Goal: Communication & Community: Answer question/provide support

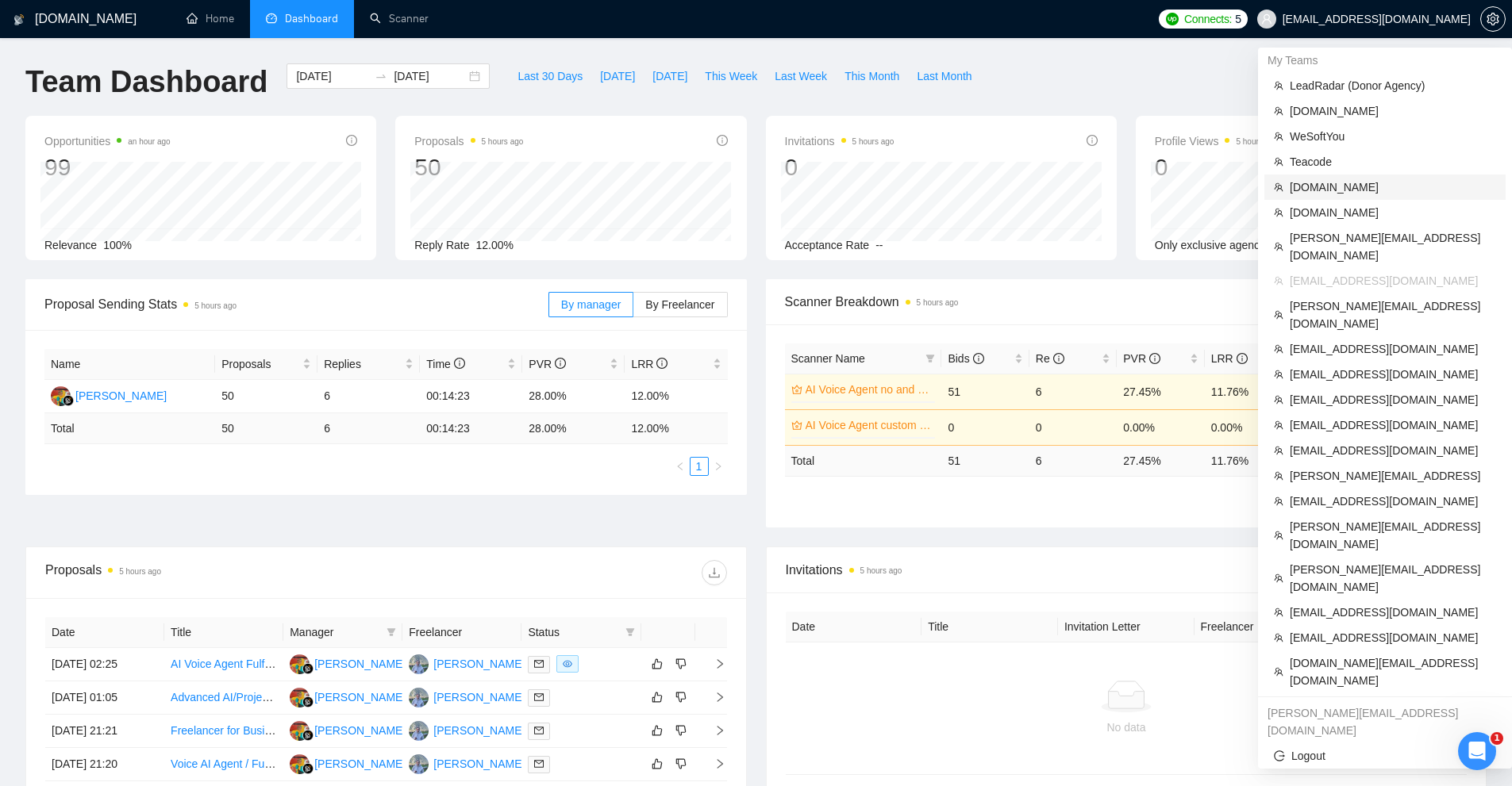
click at [1333, 195] on span "[DOMAIN_NAME]" at bounding box center [1393, 188] width 206 height 18
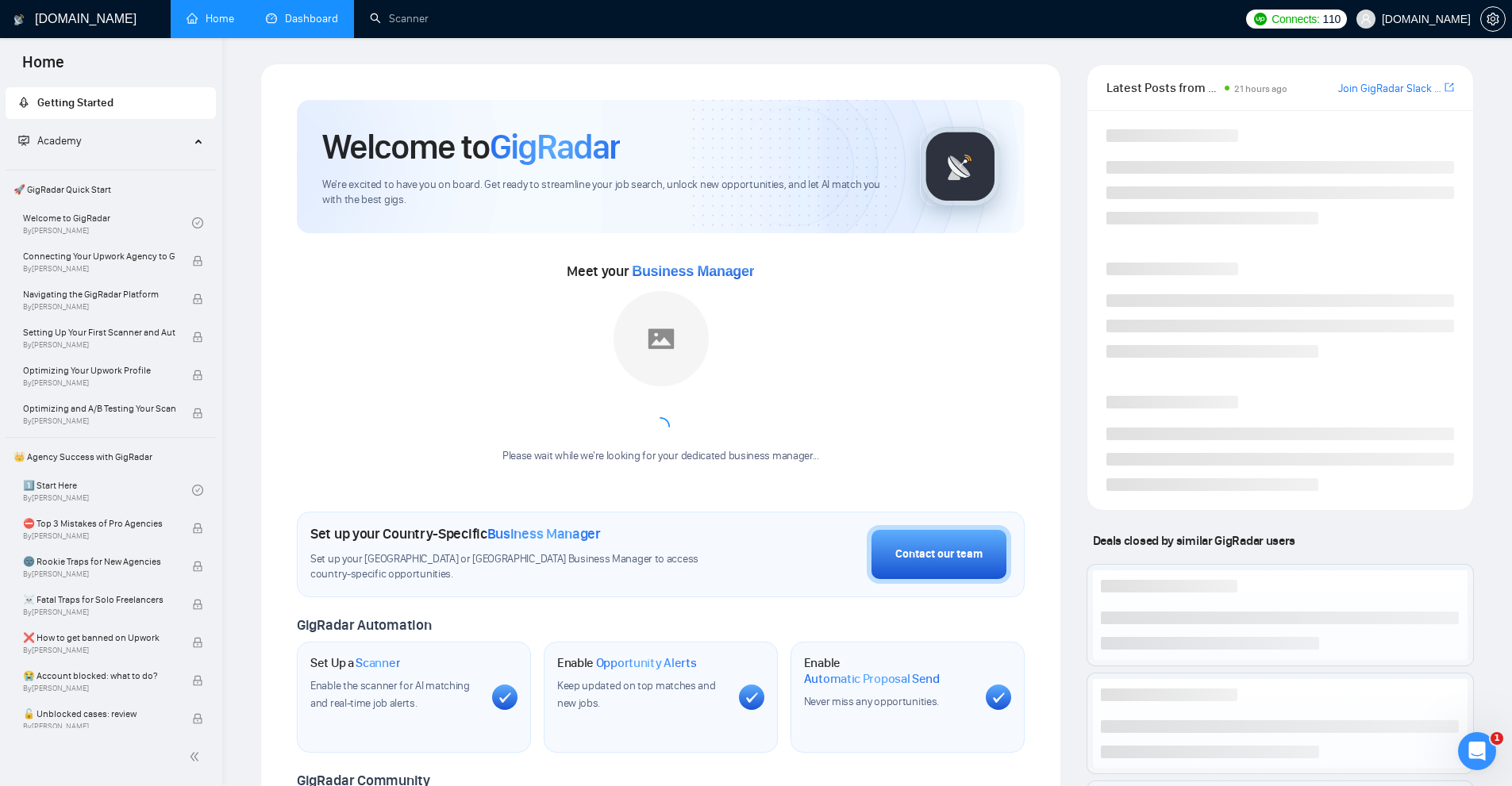
click at [326, 20] on link "Dashboard" at bounding box center [302, 18] width 72 height 14
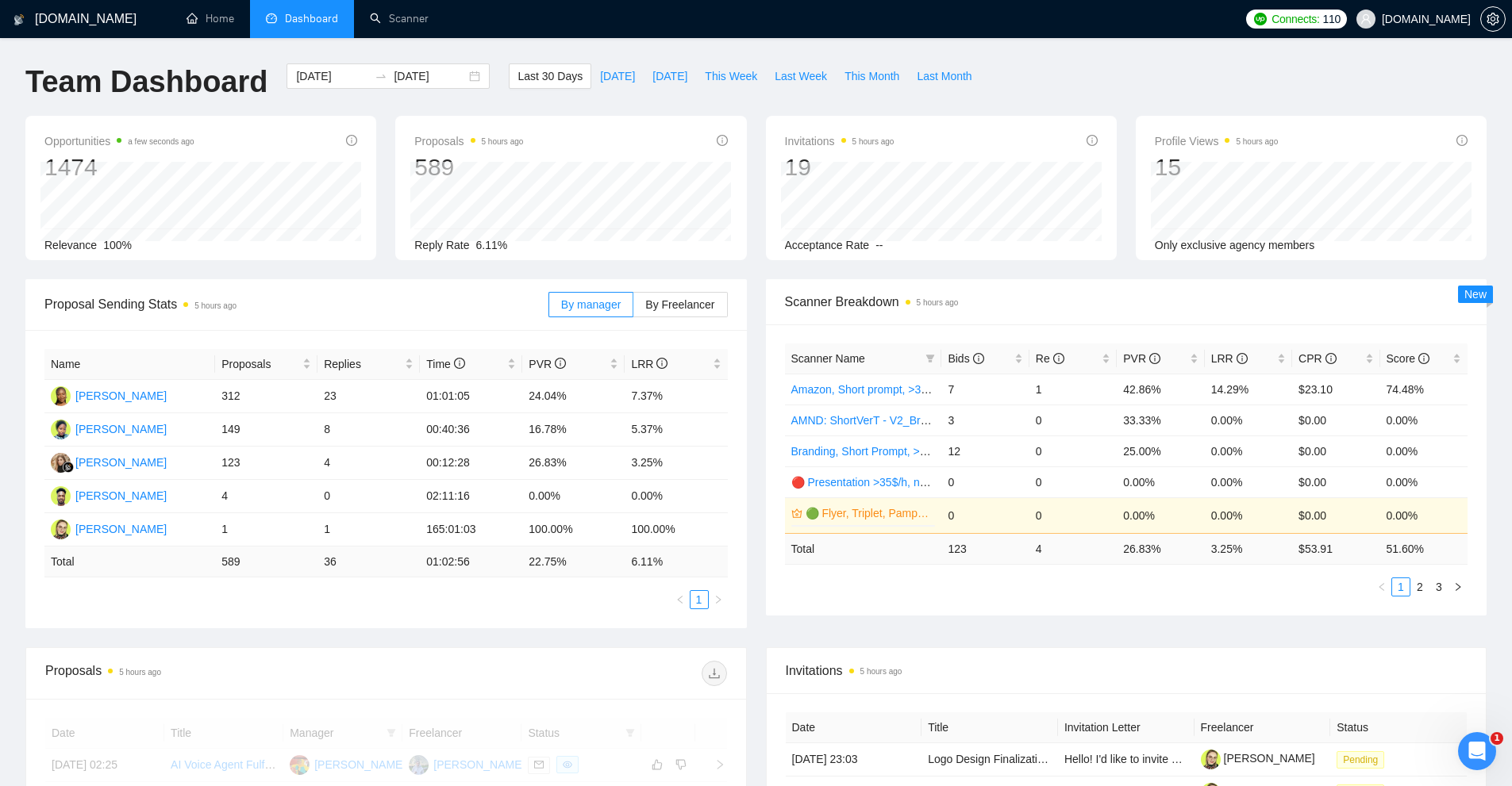
scroll to position [317, 0]
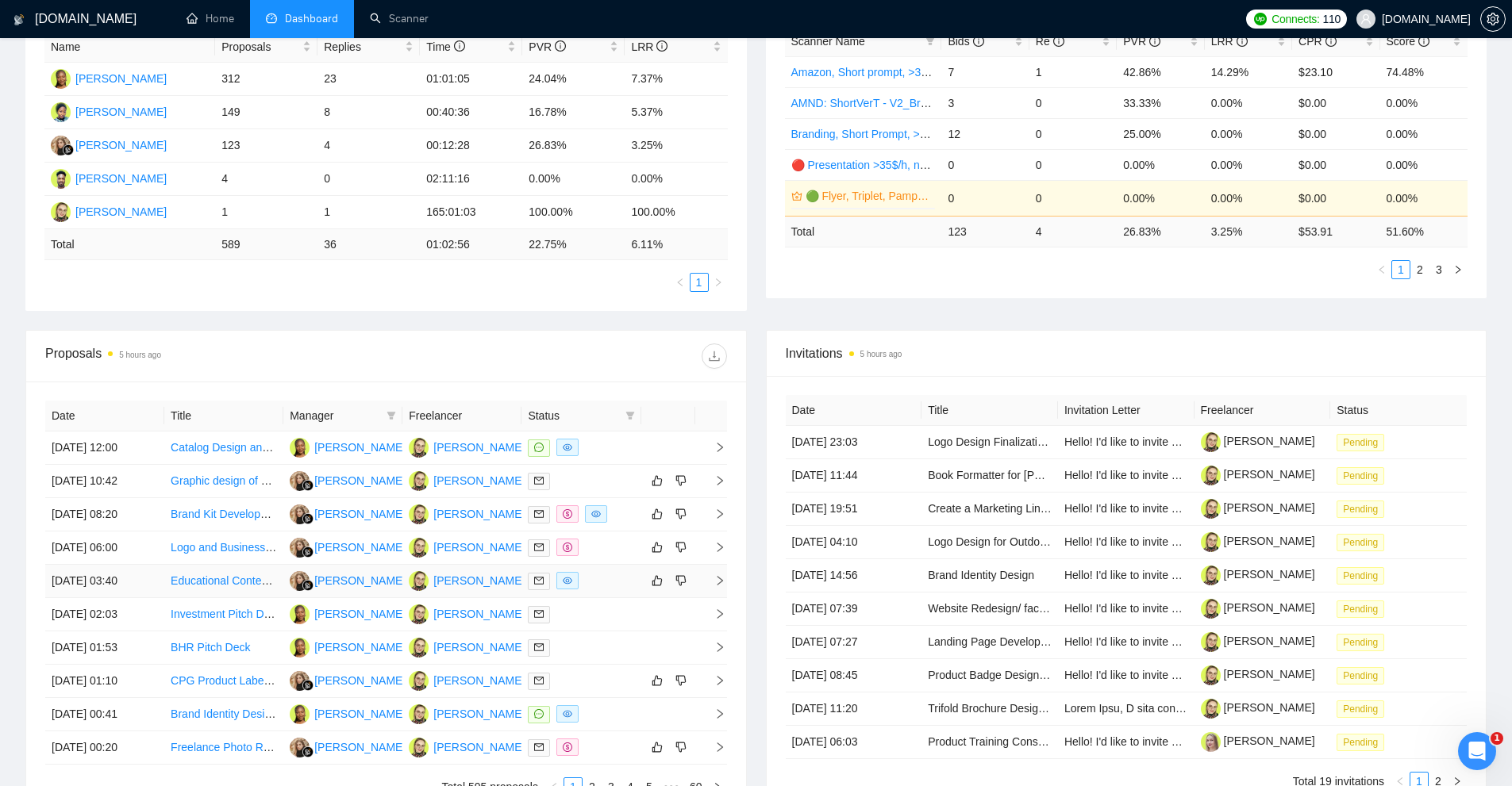
click at [620, 579] on div at bounding box center [580, 581] width 106 height 18
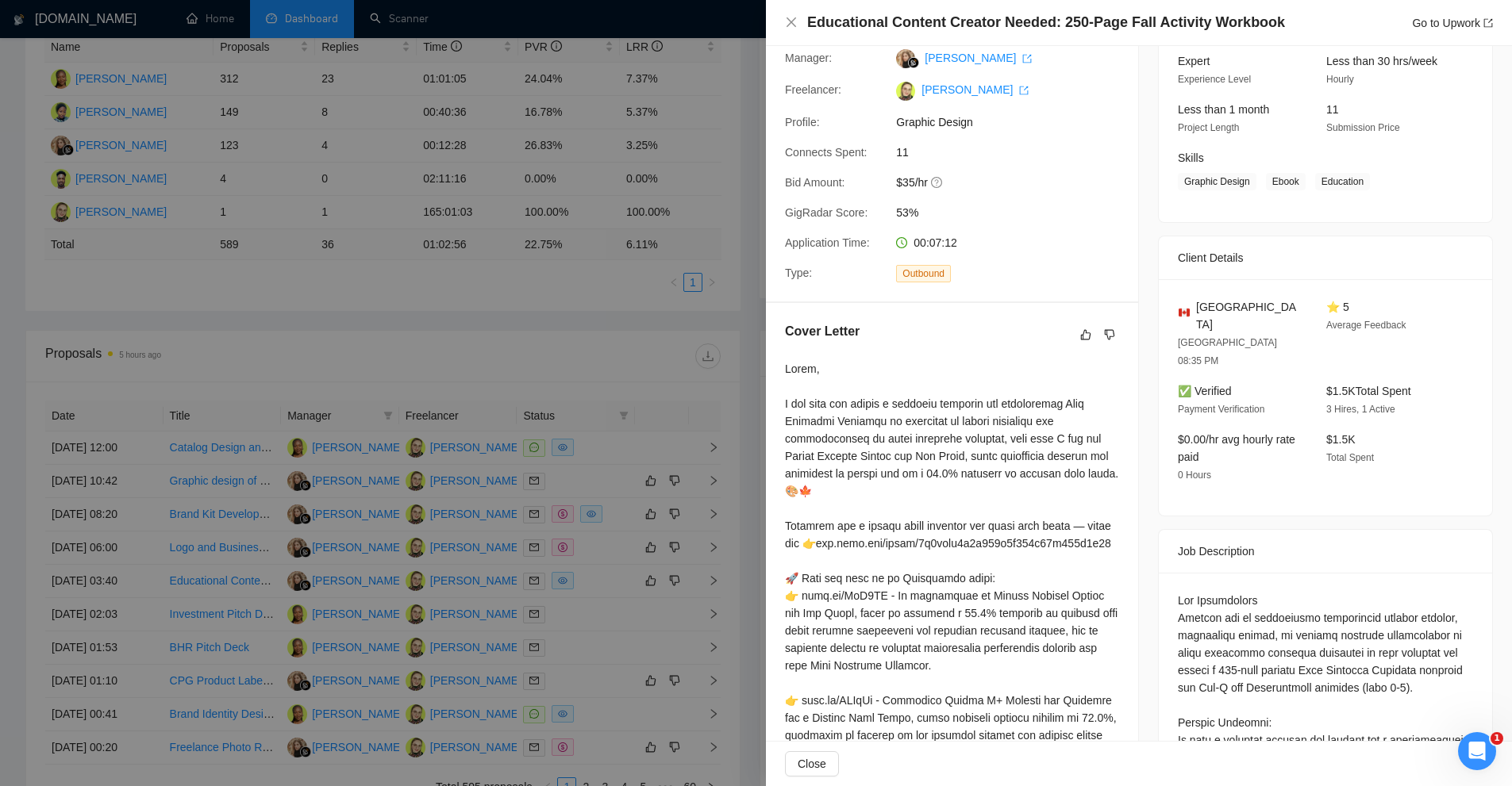
scroll to position [0, 0]
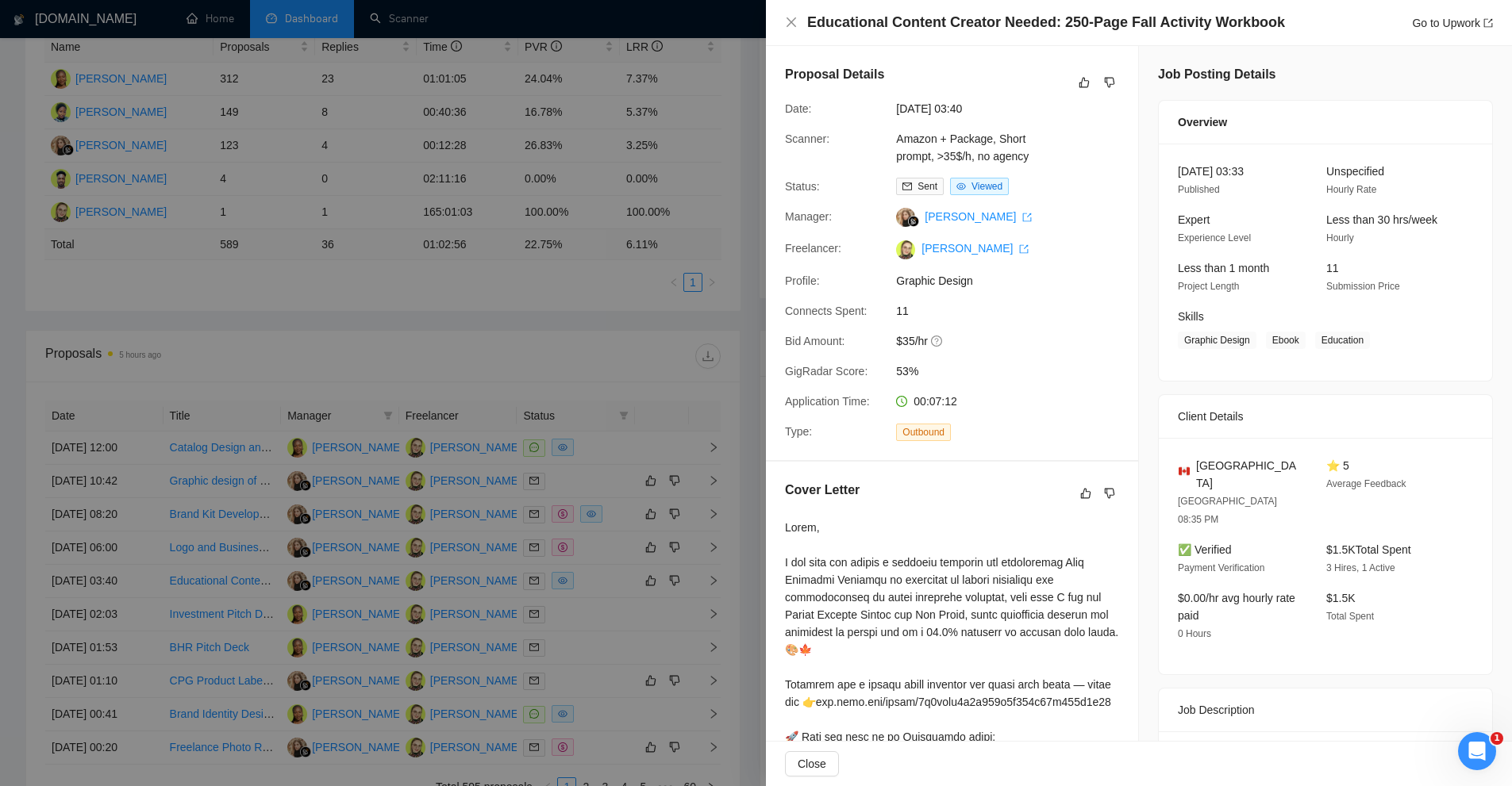
click at [593, 380] on div at bounding box center [756, 393] width 1512 height 786
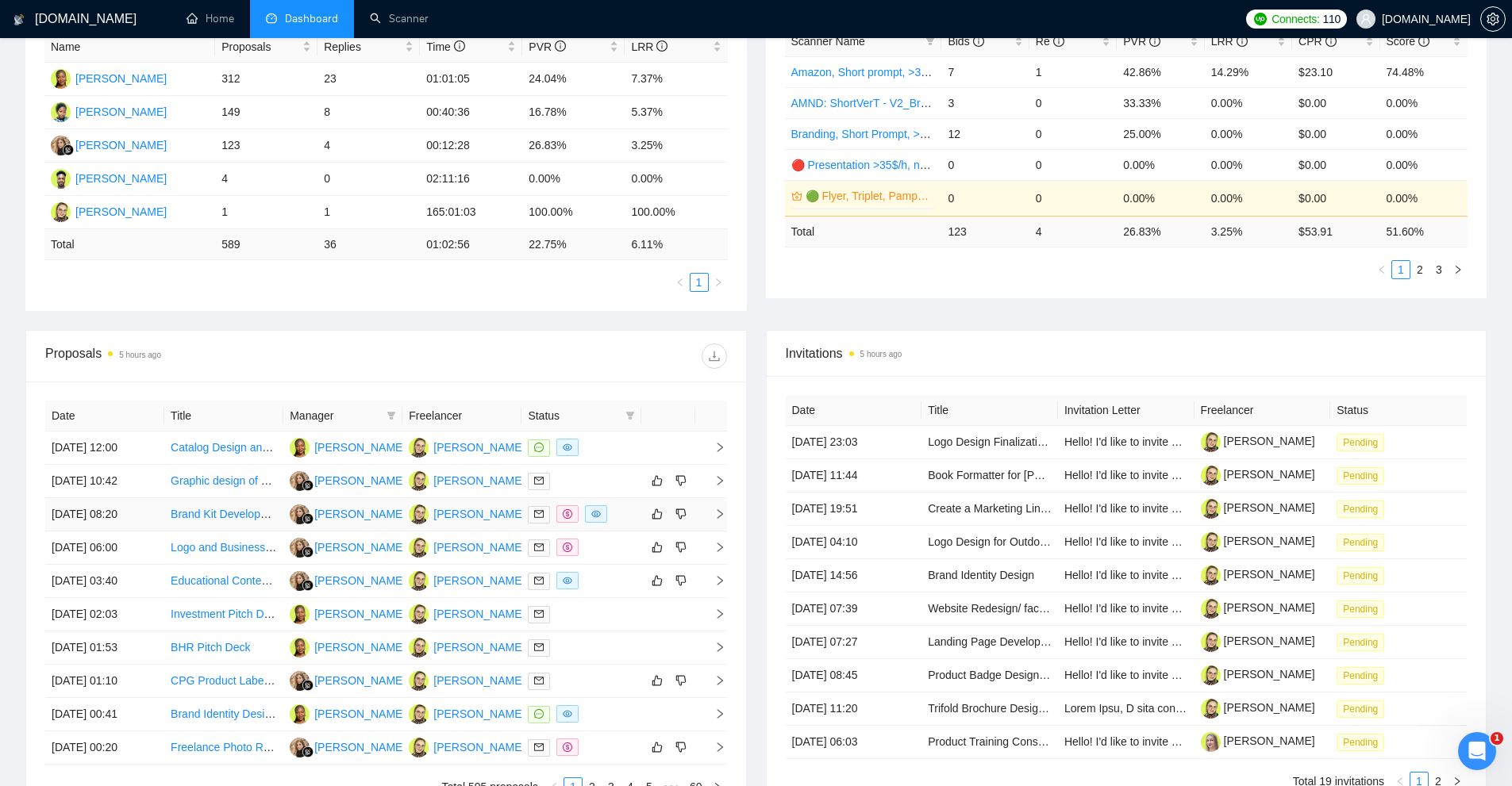
click at [623, 525] on td at bounding box center [581, 515] width 119 height 33
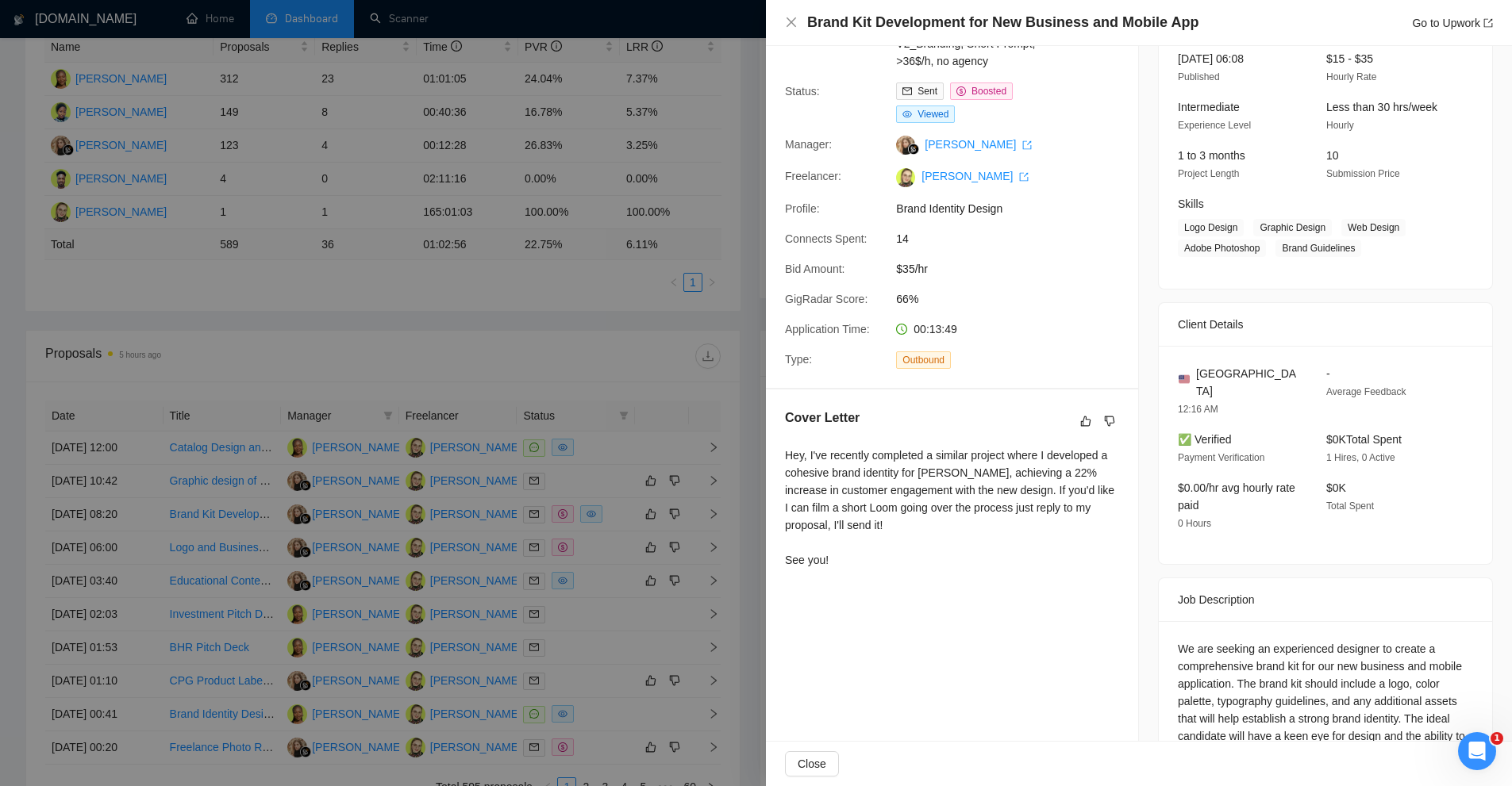
scroll to position [192, 0]
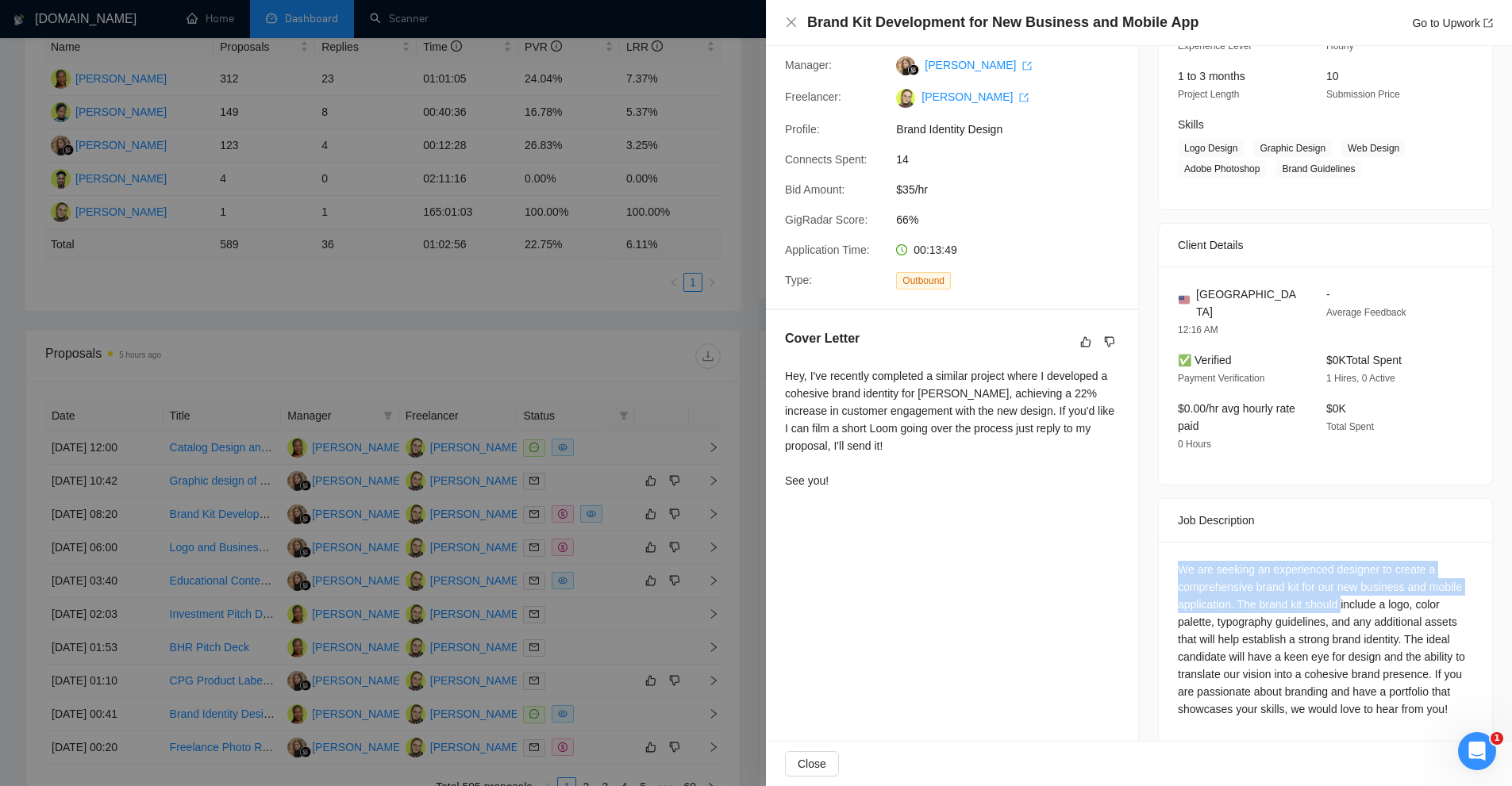
drag, startPoint x: 1182, startPoint y: 552, endPoint x: 1336, endPoint y: 578, distance: 156.2
click at [1336, 578] on div "We are seeking an experienced designer to create a comprehensive brand kit for …" at bounding box center [1325, 642] width 334 height 201
click at [1334, 578] on div "We are seeking an experienced designer to create a comprehensive brand kit for …" at bounding box center [1325, 640] width 295 height 158
drag, startPoint x: 918, startPoint y: 394, endPoint x: 967, endPoint y: 394, distance: 49.0
click at [967, 394] on div "Hey, I've recently completed a similar project where I developed a cohesive bra…" at bounding box center [952, 429] width 334 height 123
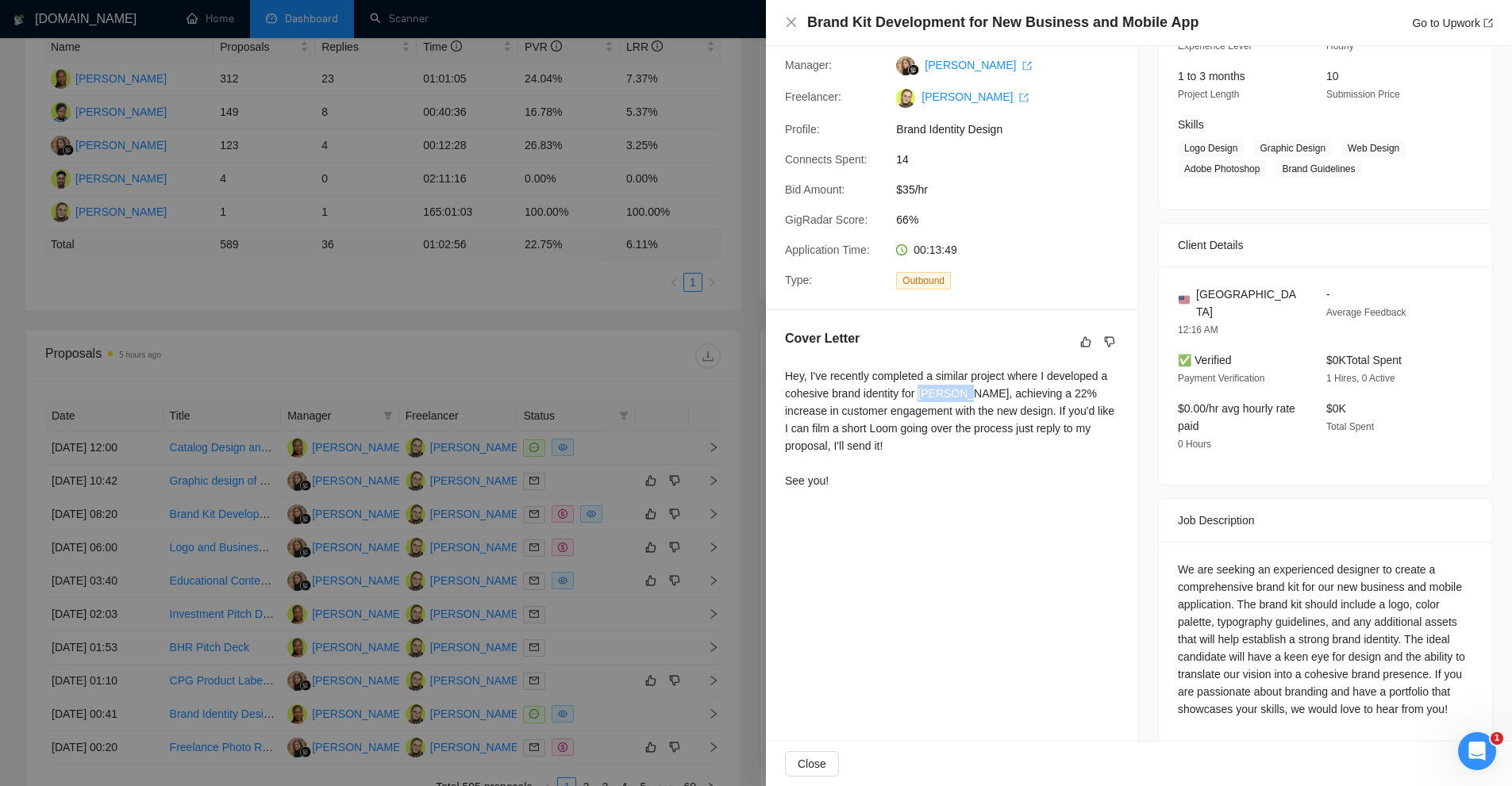
click at [967, 394] on div "Hey, I've recently completed a similar project where I developed a cohesive bra…" at bounding box center [952, 429] width 334 height 123
click at [1003, 433] on div "Hey, I've recently completed a similar project where I developed a cohesive bra…" at bounding box center [952, 429] width 334 height 123
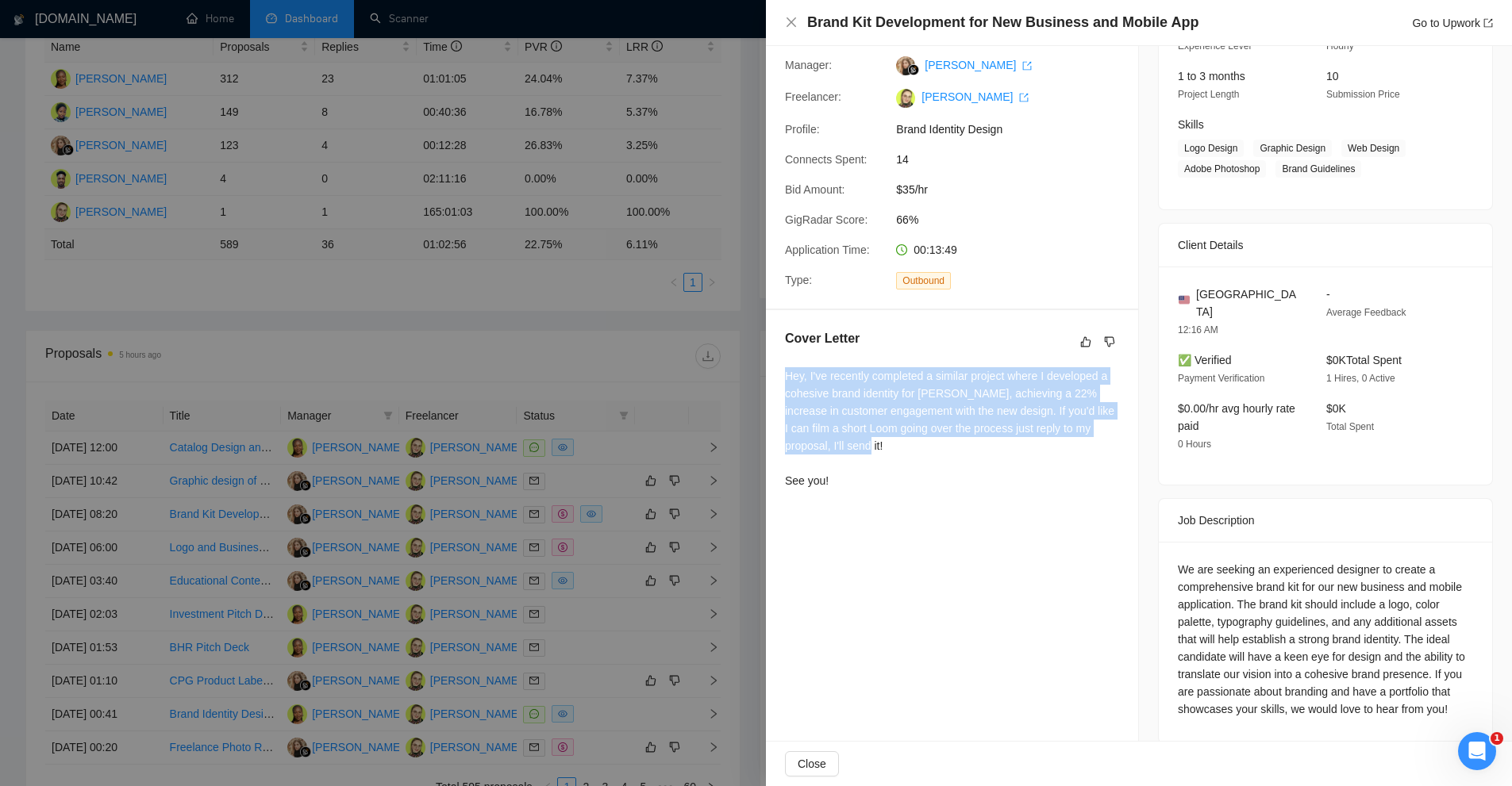
click at [1003, 433] on div "Hey, I've recently completed a similar project where I developed a cohesive bra…" at bounding box center [952, 429] width 334 height 123
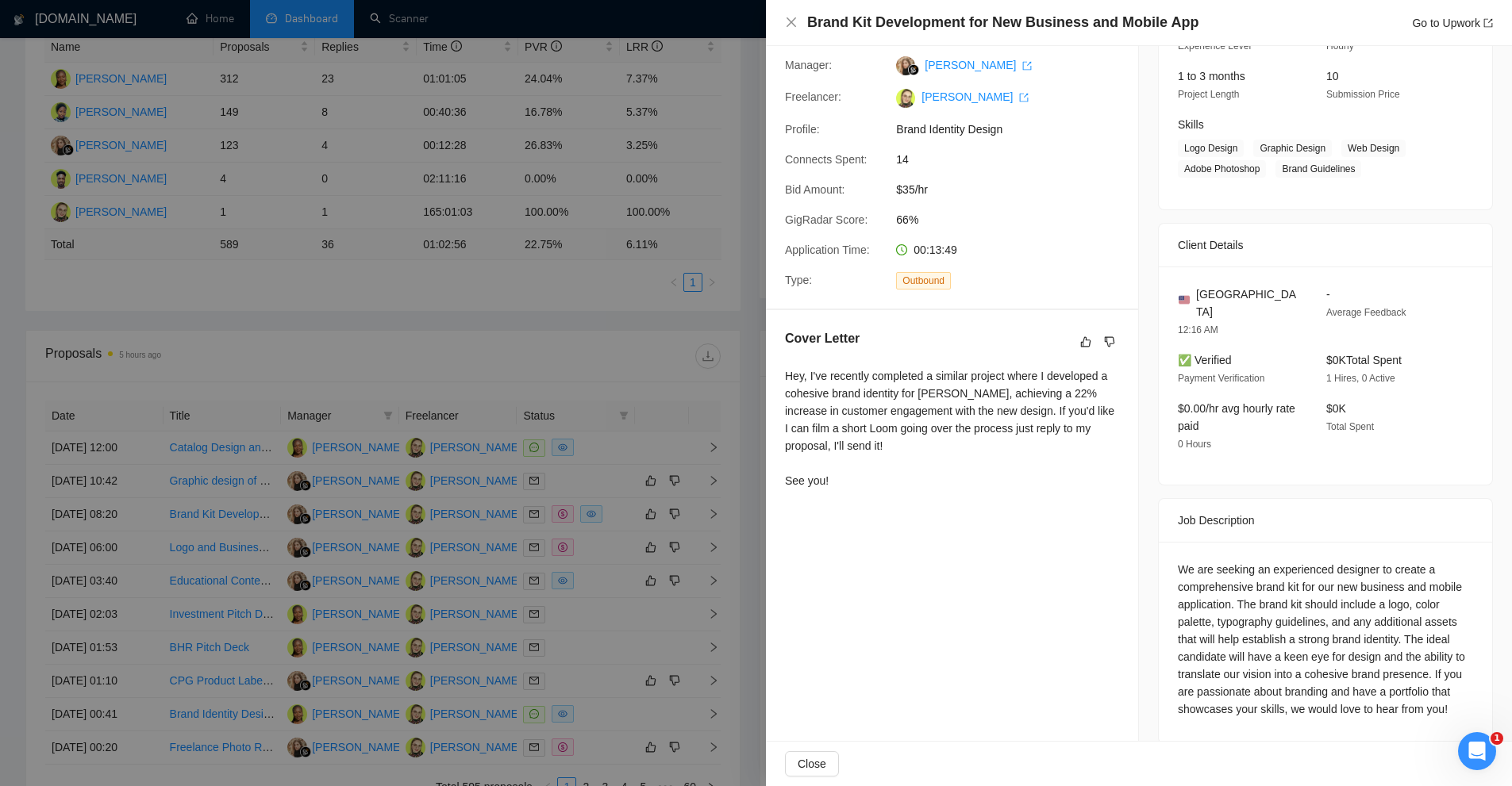
click at [648, 407] on div at bounding box center [756, 393] width 1512 height 786
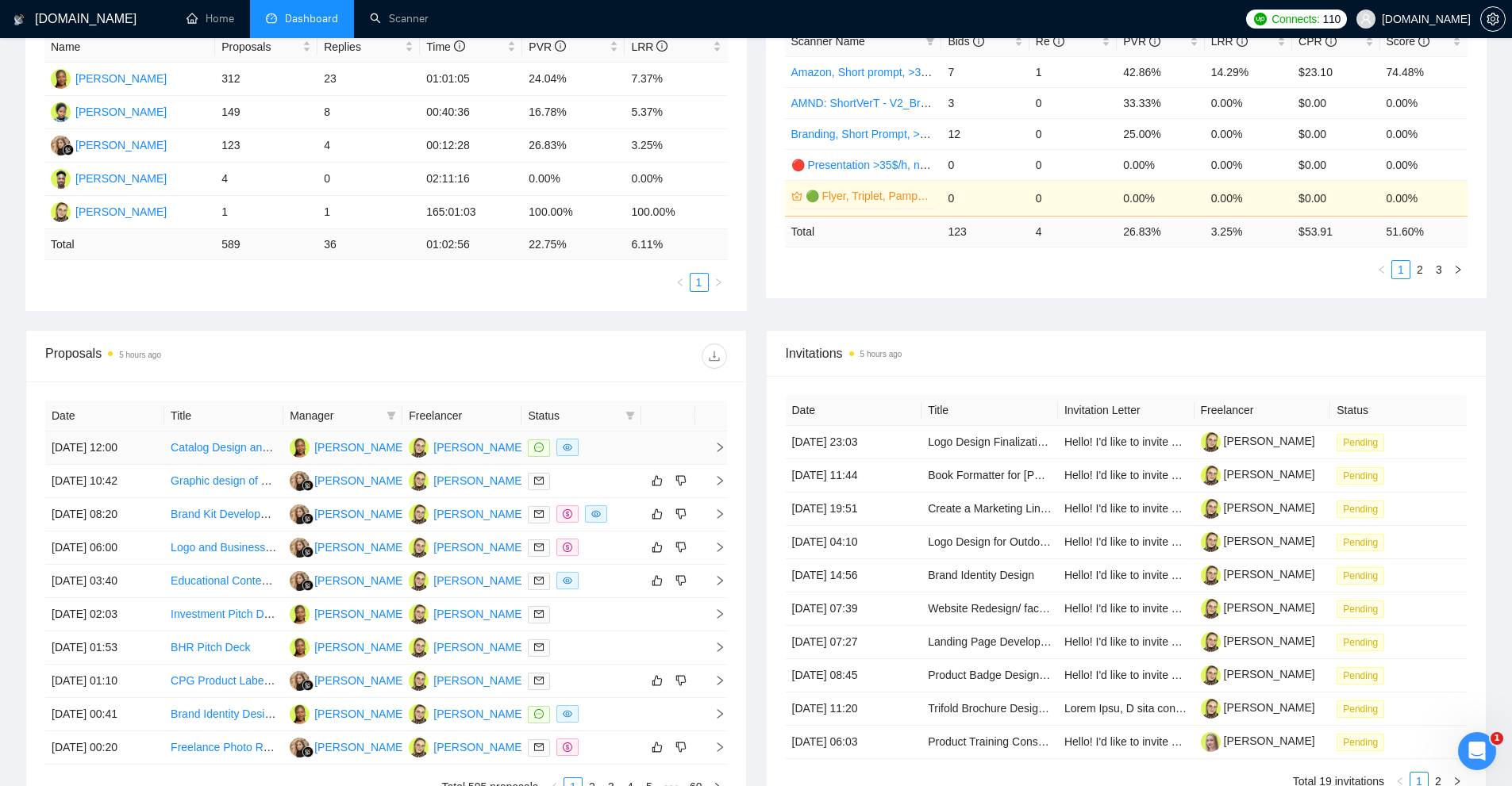
click at [618, 441] on div at bounding box center [580, 447] width 106 height 18
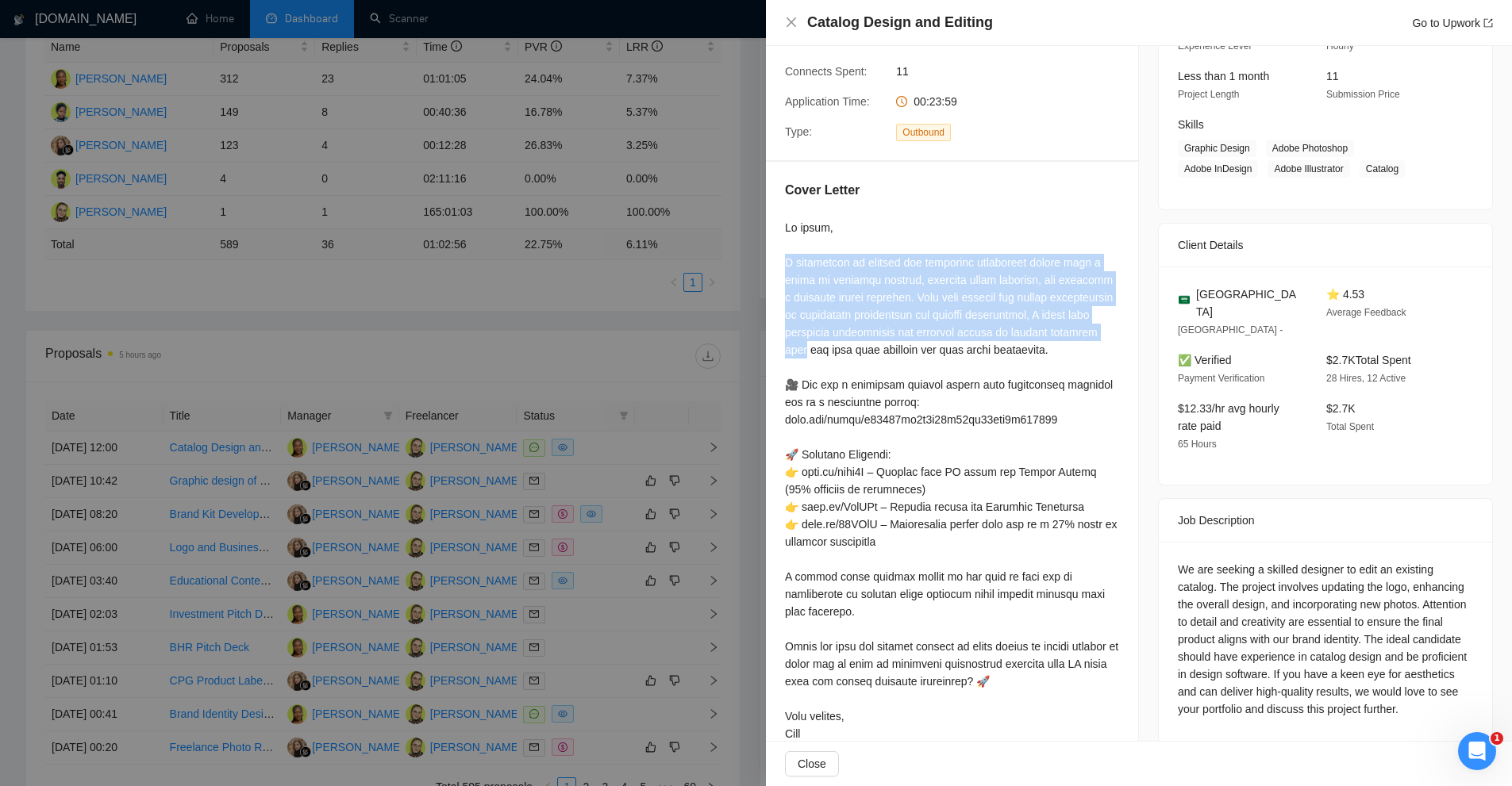
drag, startPoint x: 783, startPoint y: 260, endPoint x: 898, endPoint y: 358, distance: 151.1
click at [898, 358] on div "Cover Letter" at bounding box center [952, 464] width 373 height 606
click at [898, 358] on div at bounding box center [952, 481] width 334 height 523
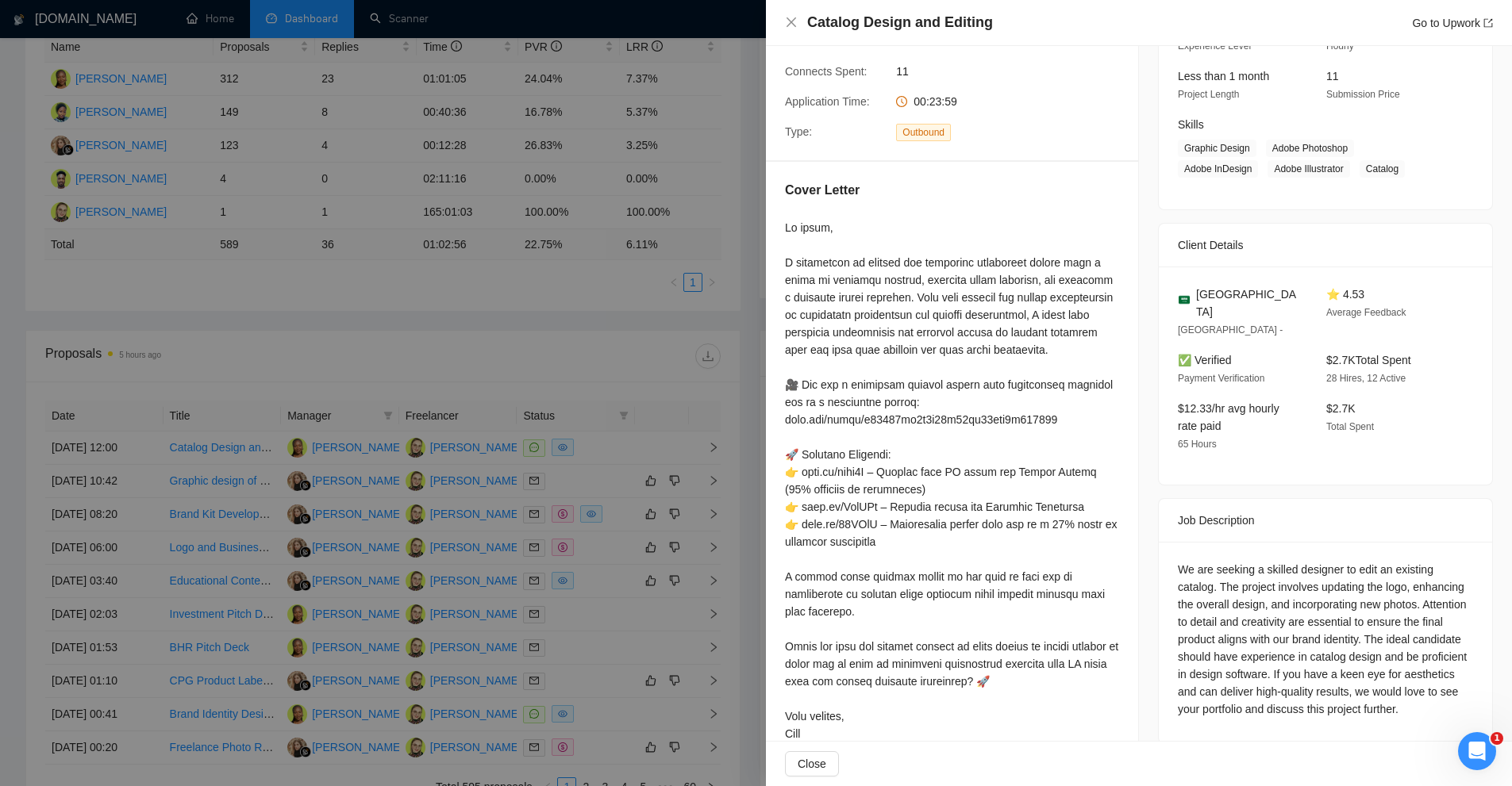
click at [999, 537] on div at bounding box center [952, 481] width 334 height 523
drag, startPoint x: 780, startPoint y: 594, endPoint x: 1129, endPoint y: 613, distance: 349.5
click at [1129, 613] on div "Cover Letter" at bounding box center [952, 464] width 373 height 606
drag, startPoint x: 1124, startPoint y: 612, endPoint x: 1092, endPoint y: 619, distance: 32.8
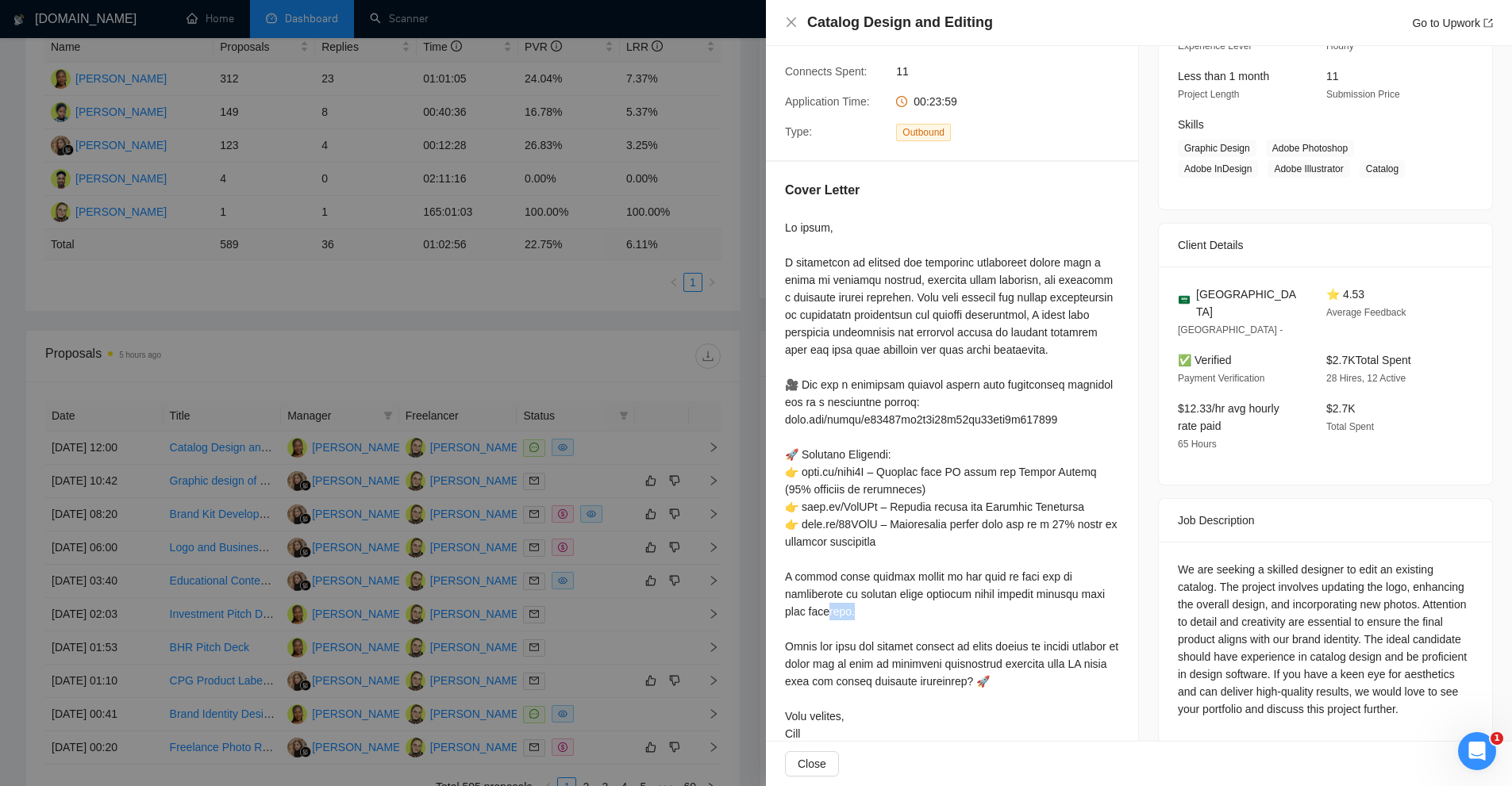
click at [1092, 619] on div "Cover Letter" at bounding box center [952, 464] width 373 height 606
click at [1092, 619] on div at bounding box center [952, 481] width 334 height 523
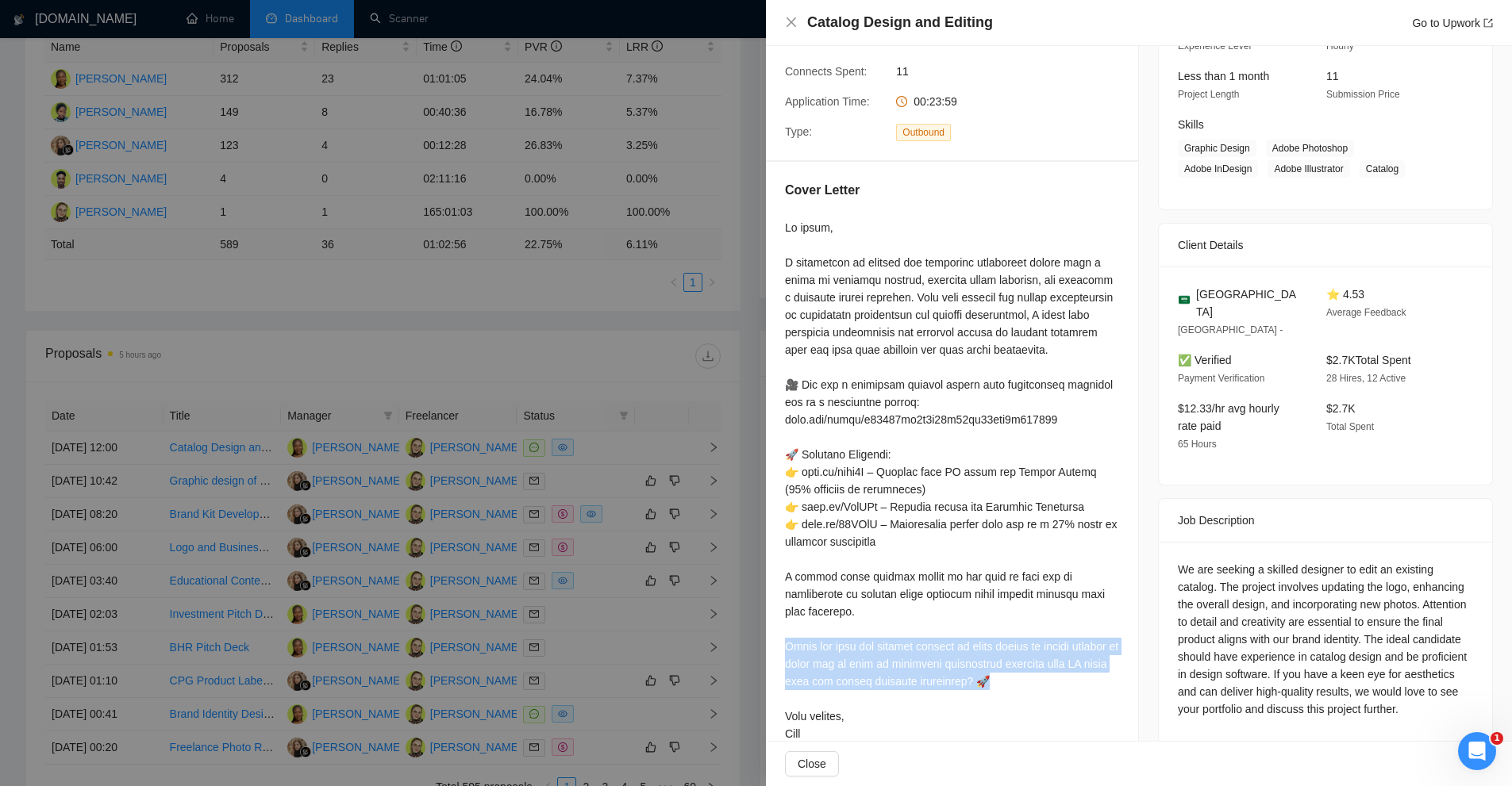
drag, startPoint x: 777, startPoint y: 642, endPoint x: 1113, endPoint y: 687, distance: 339.0
click at [1115, 687] on div "Cover Letter" at bounding box center [952, 464] width 373 height 606
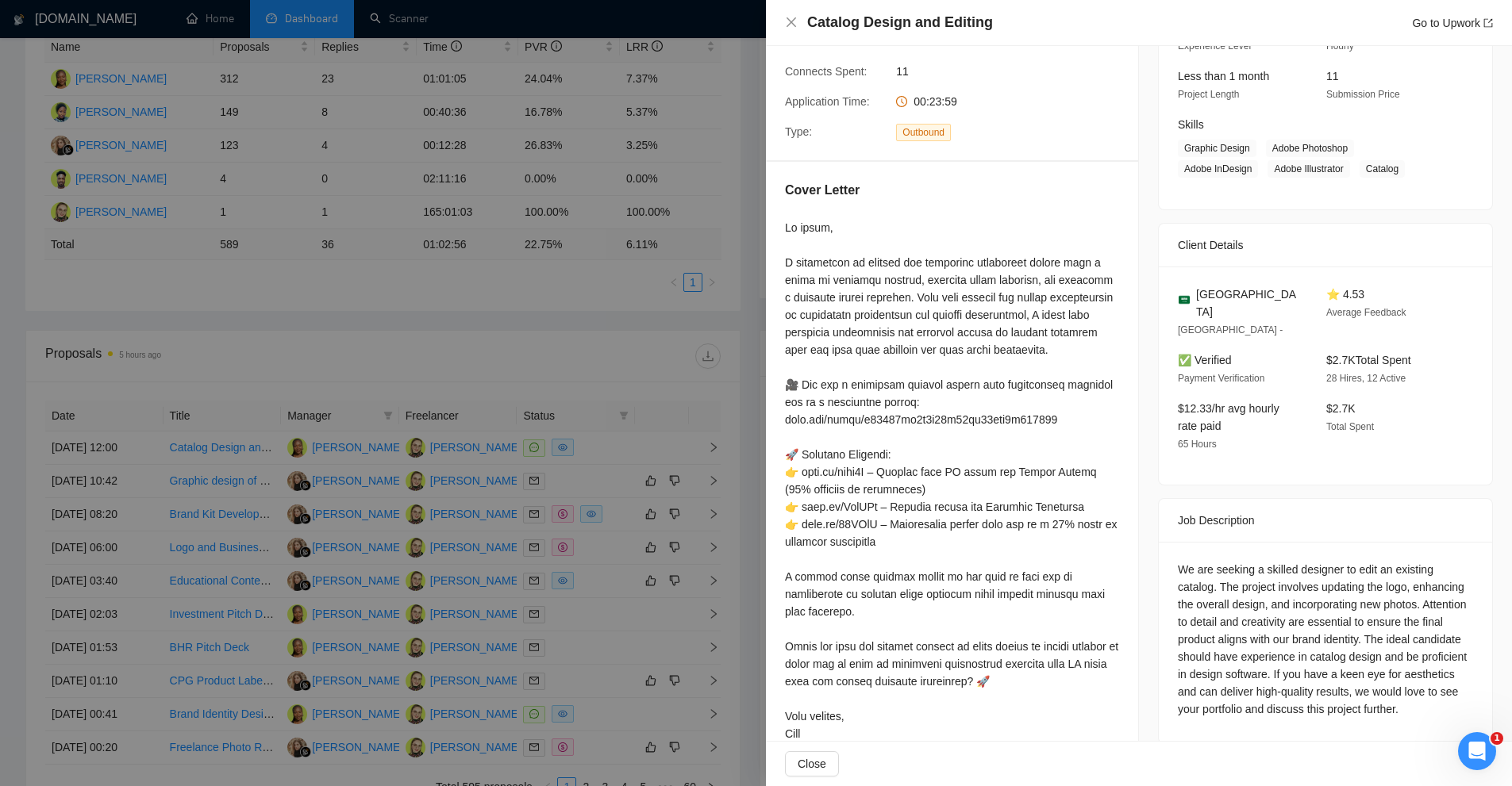
click at [559, 480] on div at bounding box center [756, 393] width 1512 height 786
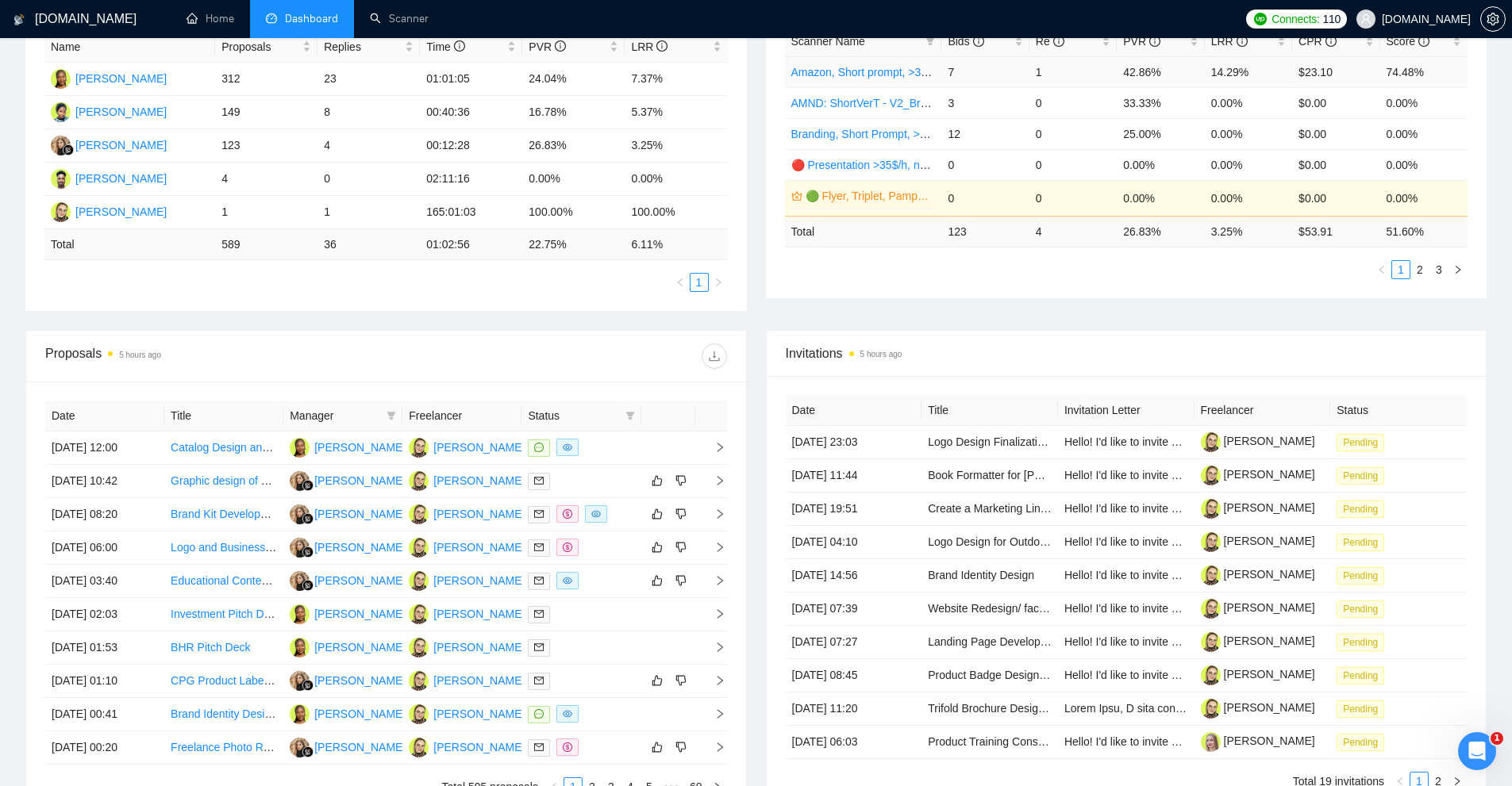
scroll to position [0, 0]
